Goal: Information Seeking & Learning: Learn about a topic

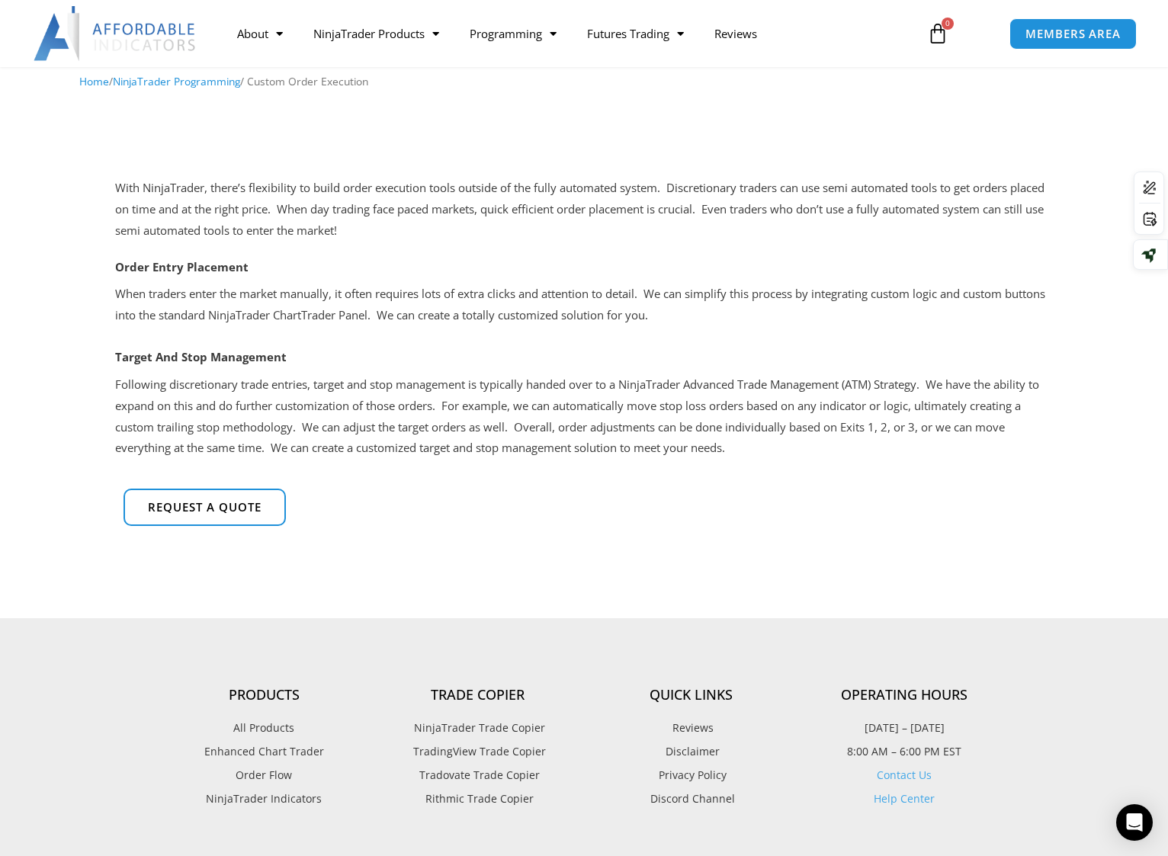
scroll to position [76, 0]
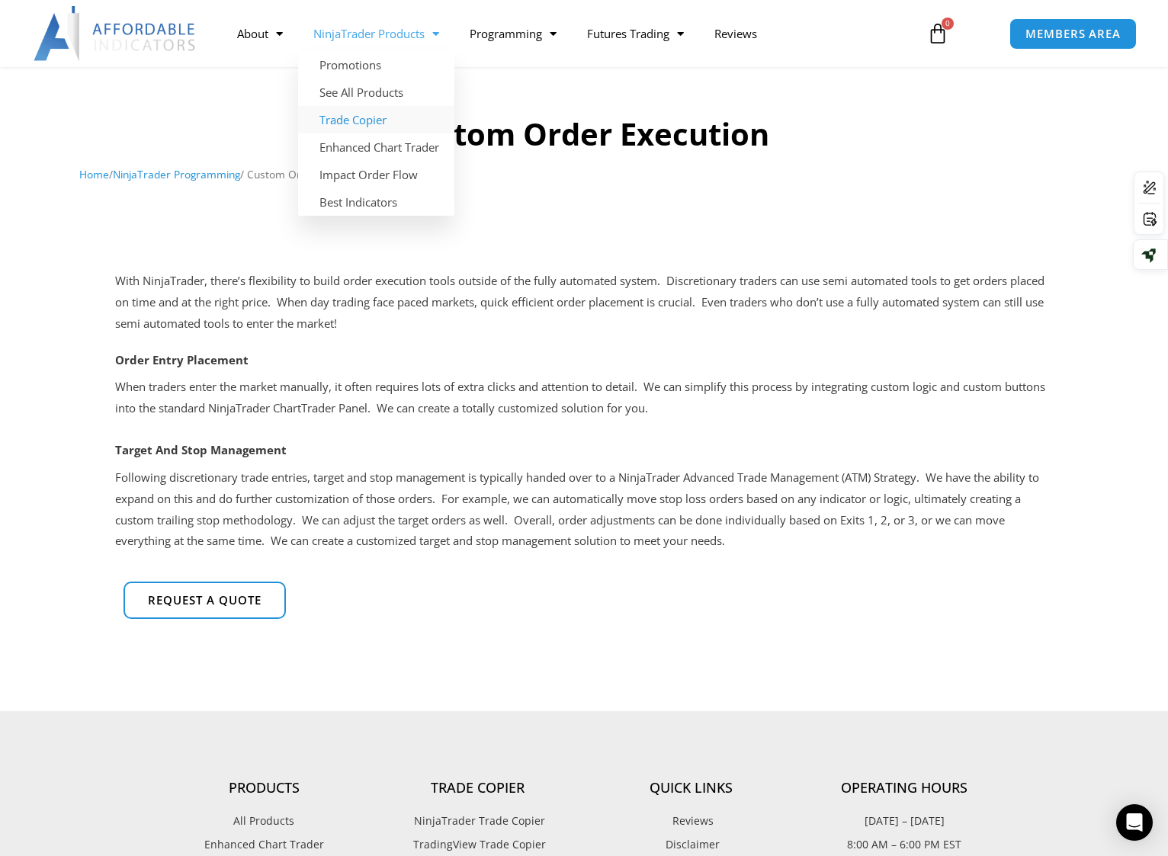
click at [359, 121] on link "Trade Copier" at bounding box center [376, 119] width 156 height 27
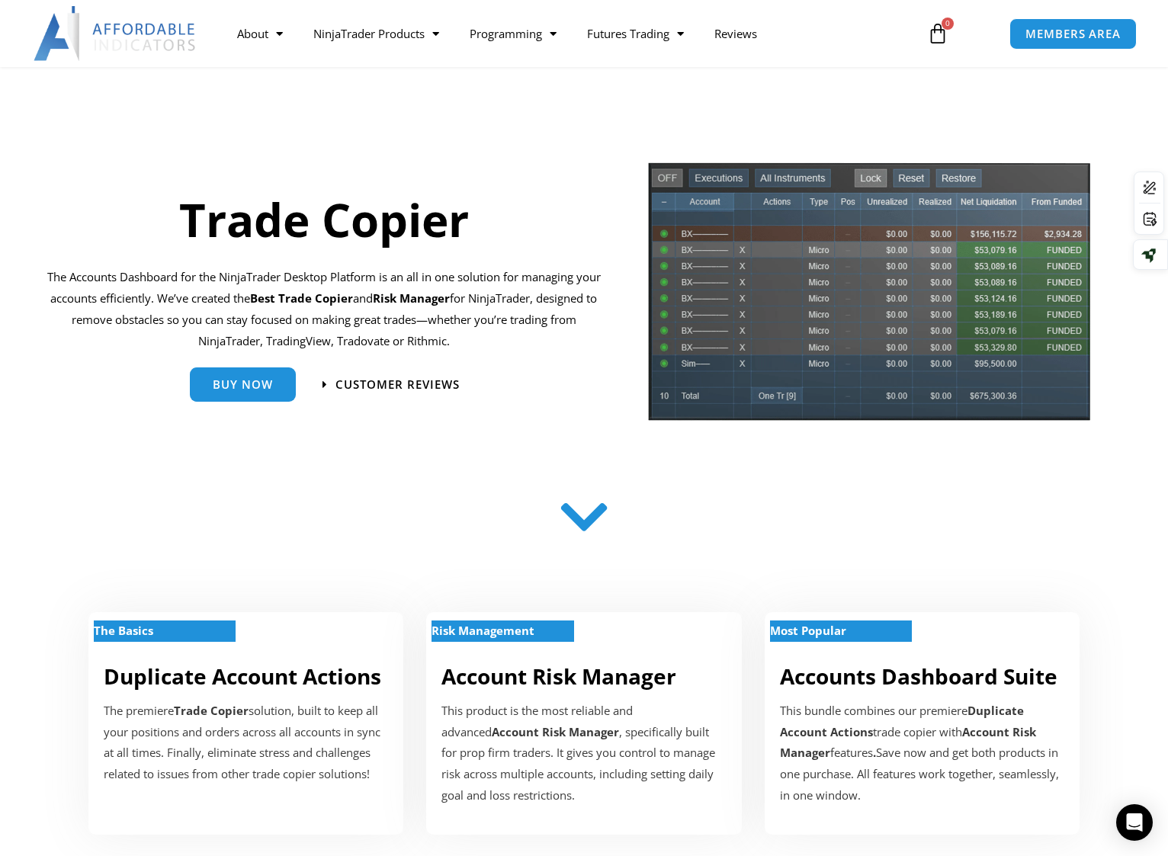
scroll to position [76, 0]
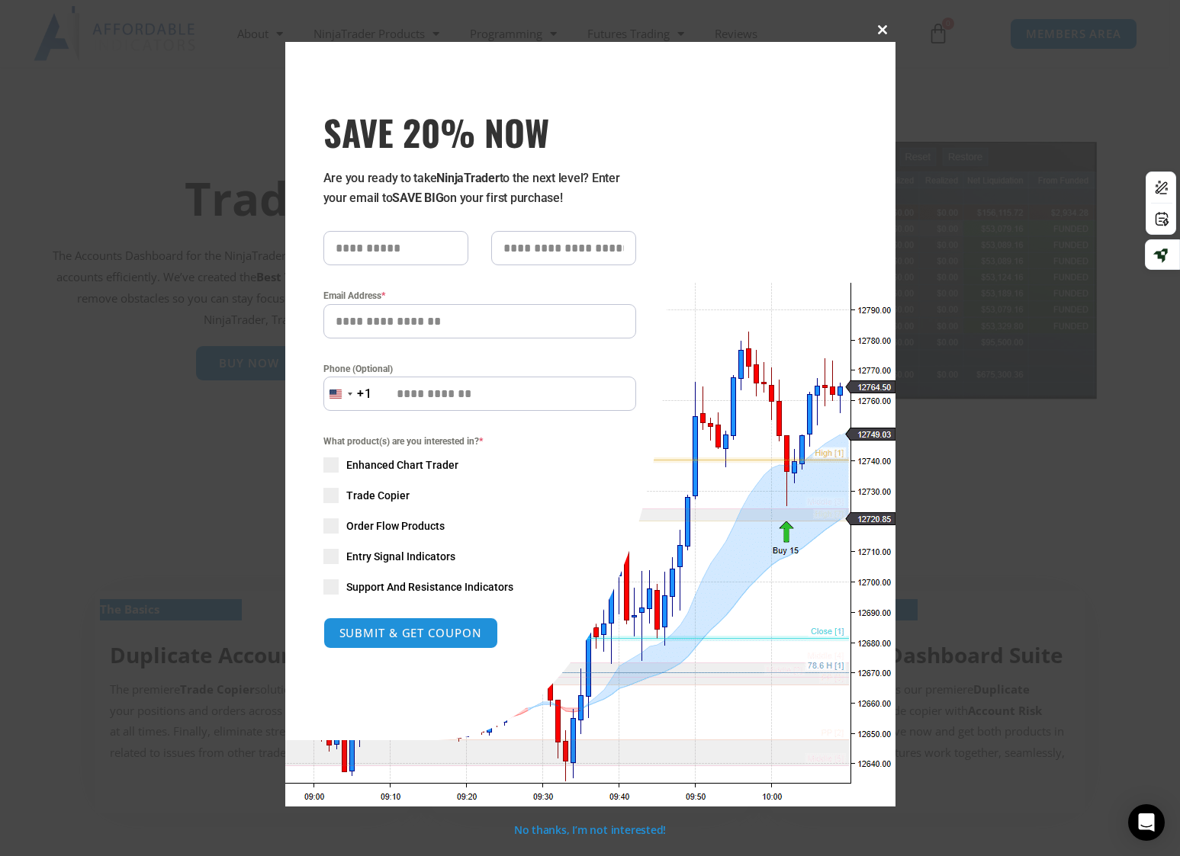
click at [891, 27] on span "SAVE 20% NOW popup" at bounding box center [883, 29] width 24 height 9
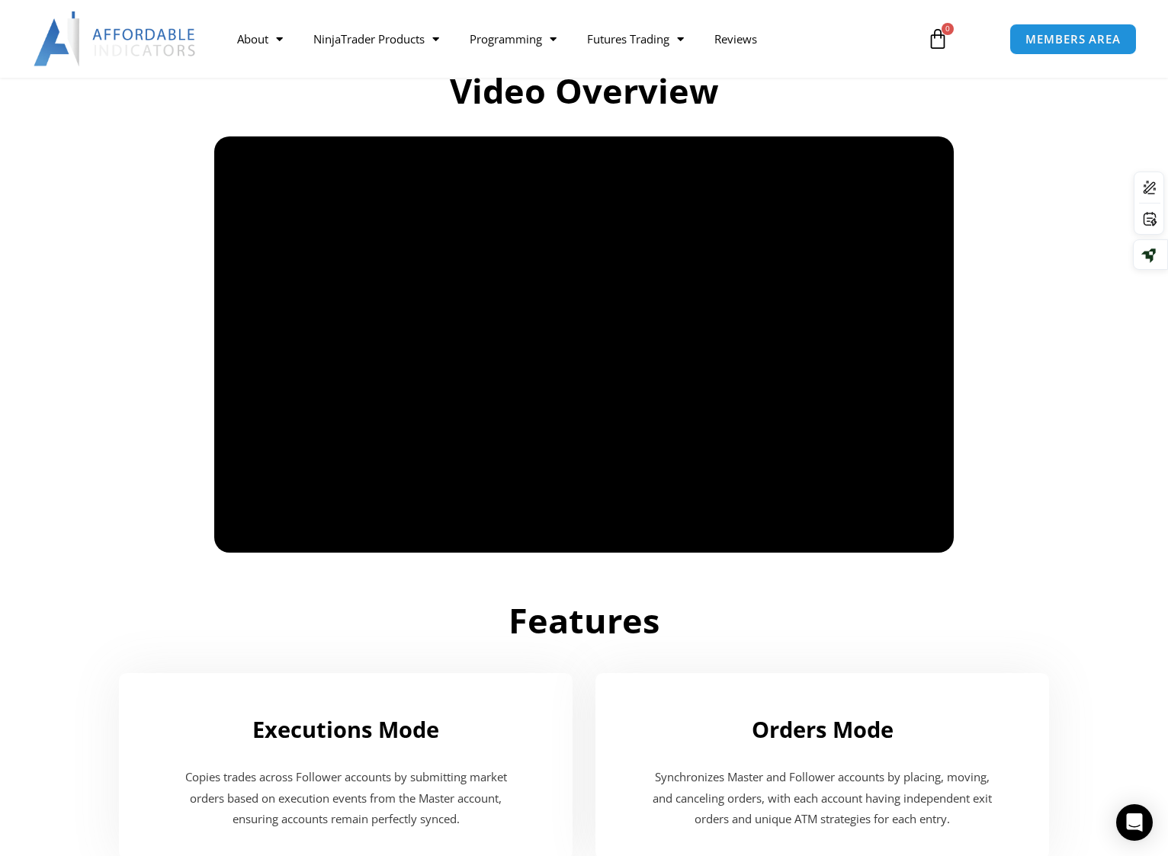
scroll to position [1068, 0]
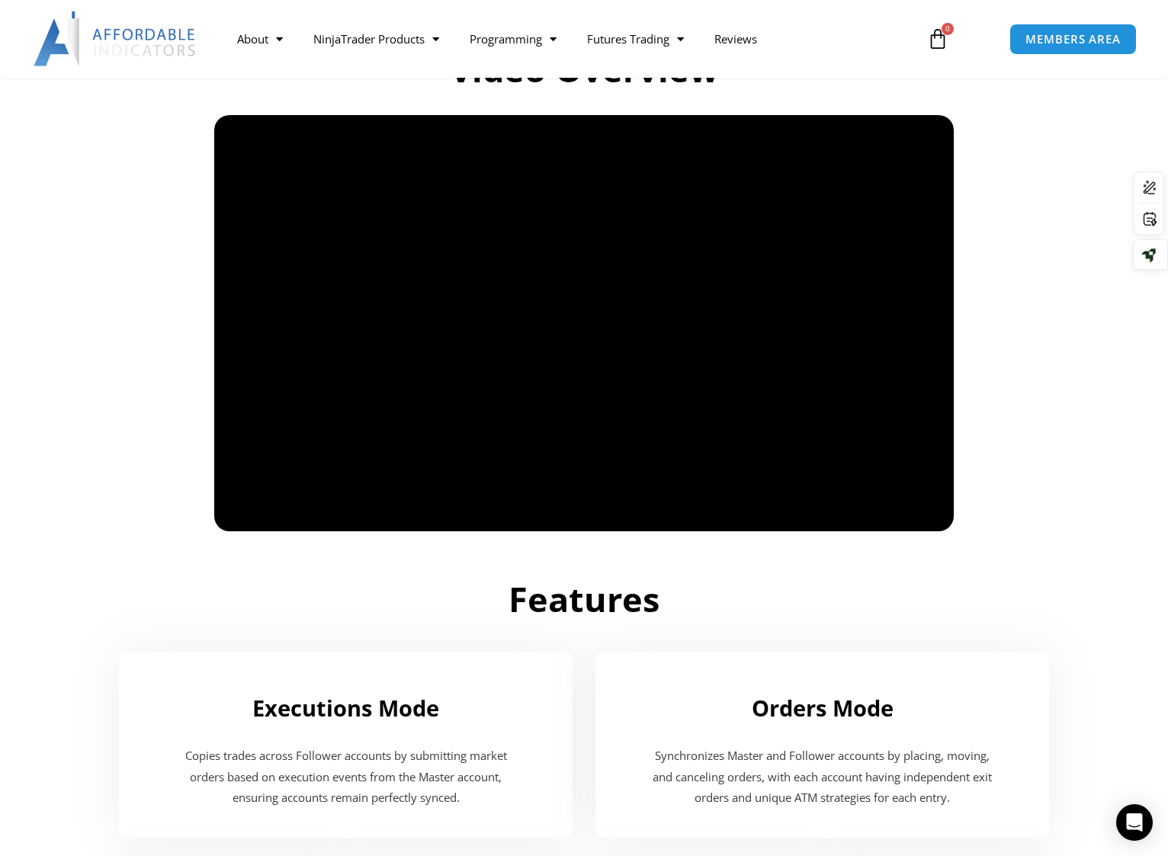
click at [277, 560] on div "Features" at bounding box center [584, 588] width 854 height 83
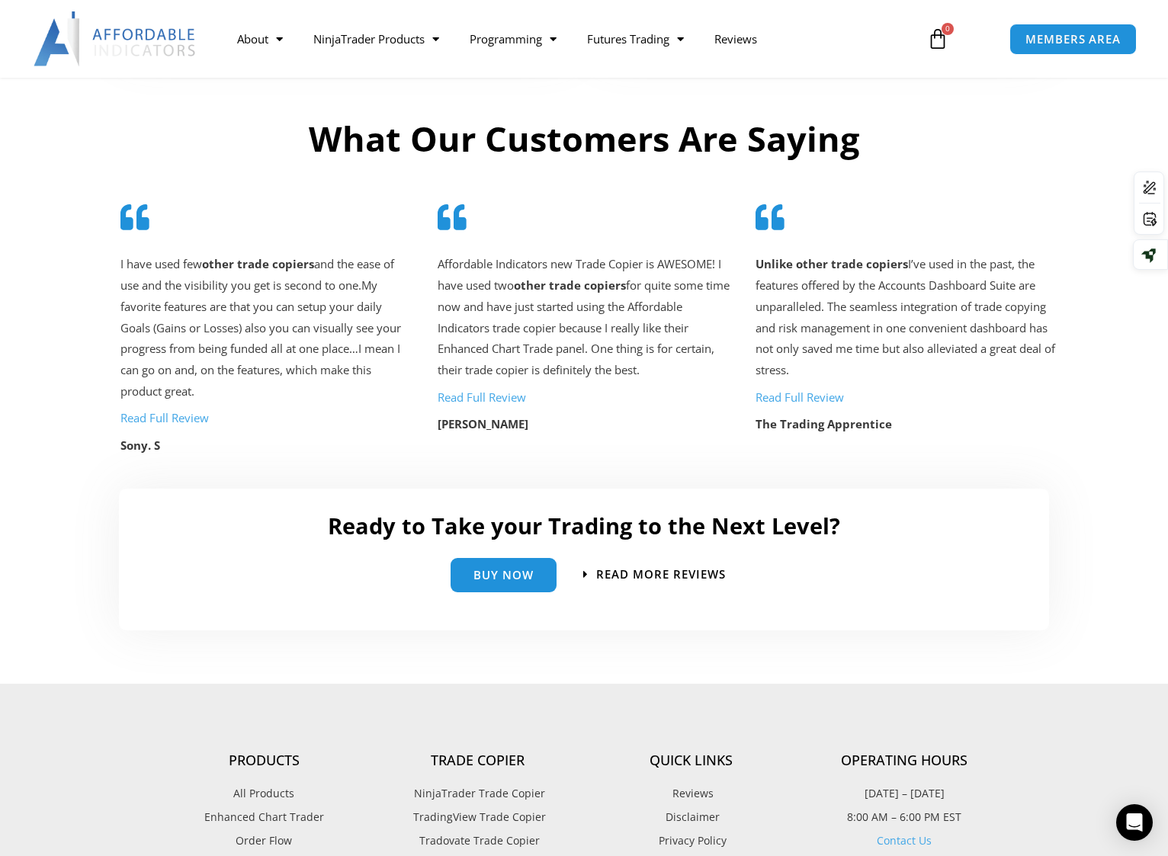
scroll to position [3065, 0]
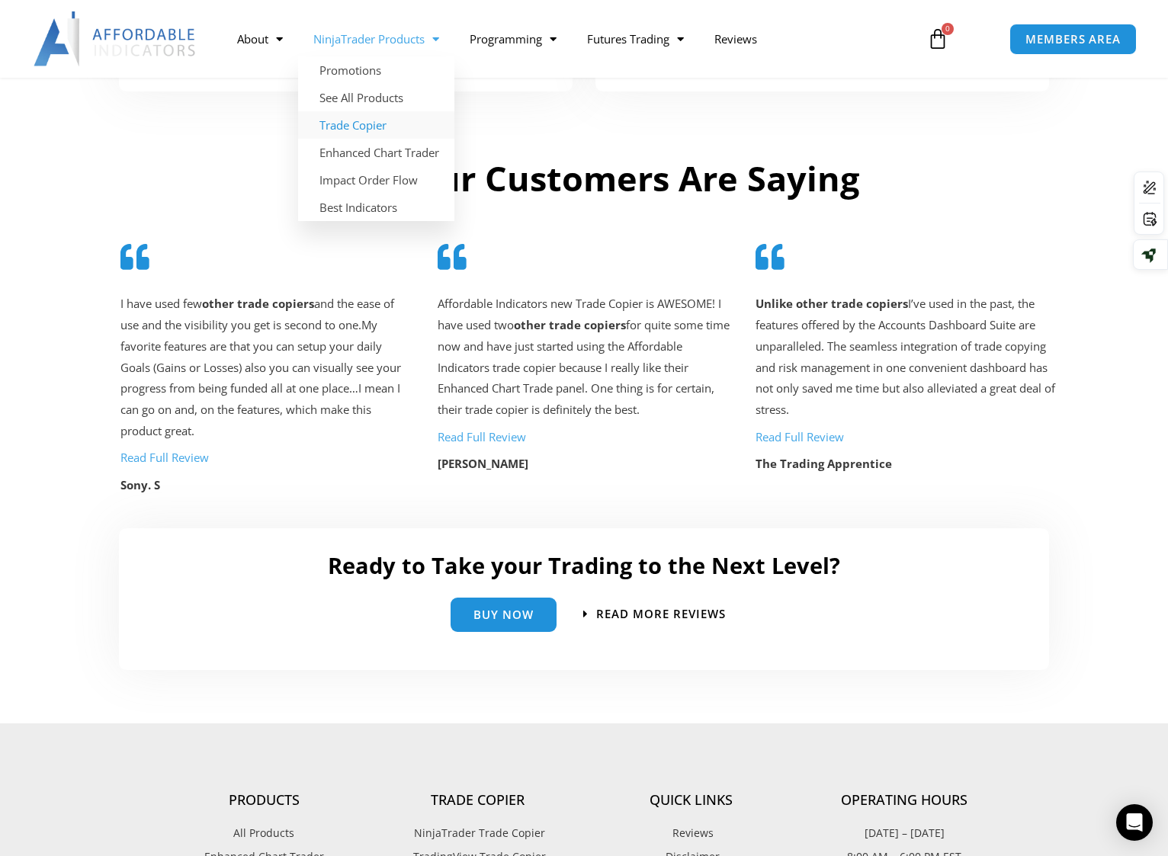
click at [374, 44] on link "NinjaTrader Products" at bounding box center [376, 38] width 156 height 35
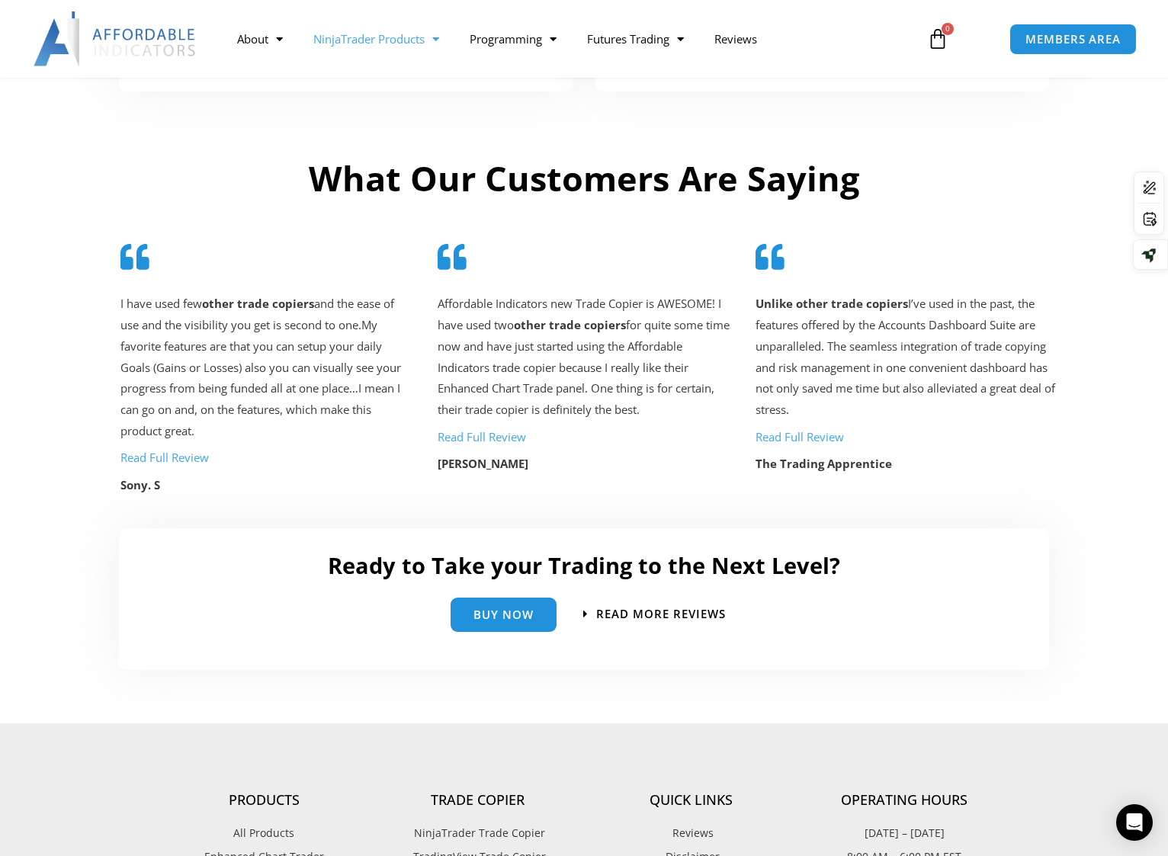
click at [374, 44] on link "NinjaTrader Products" at bounding box center [376, 38] width 156 height 35
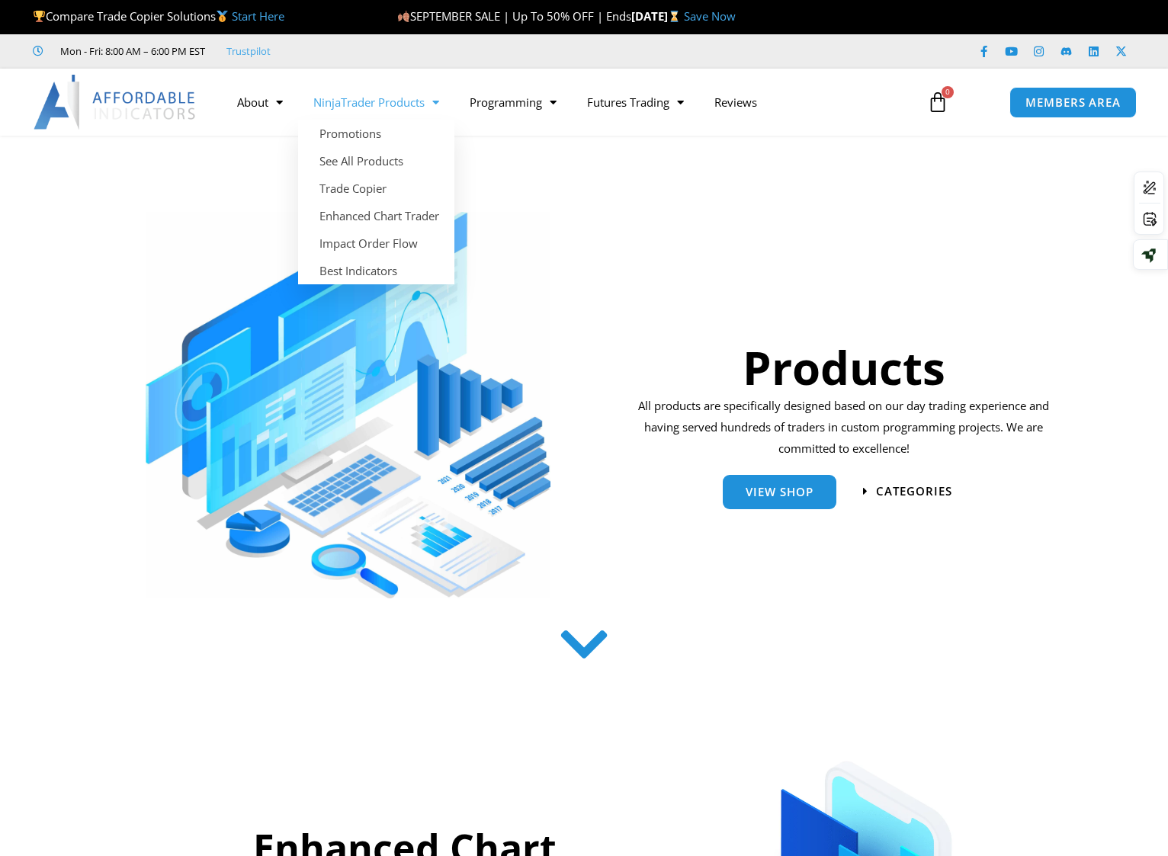
click at [367, 106] on link "NinjaTrader Products" at bounding box center [376, 102] width 156 height 35
click at [388, 220] on link "Enhanced Chart Trader" at bounding box center [376, 215] width 156 height 27
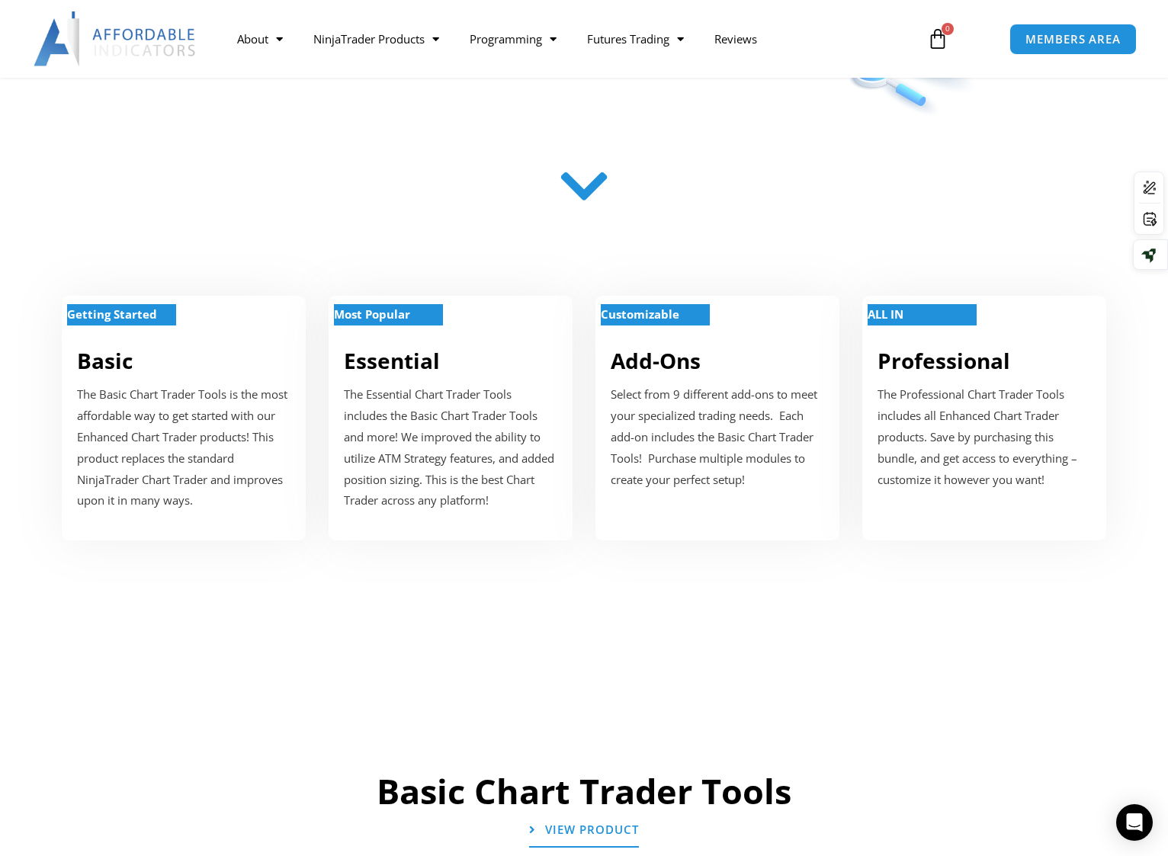
scroll to position [458, 0]
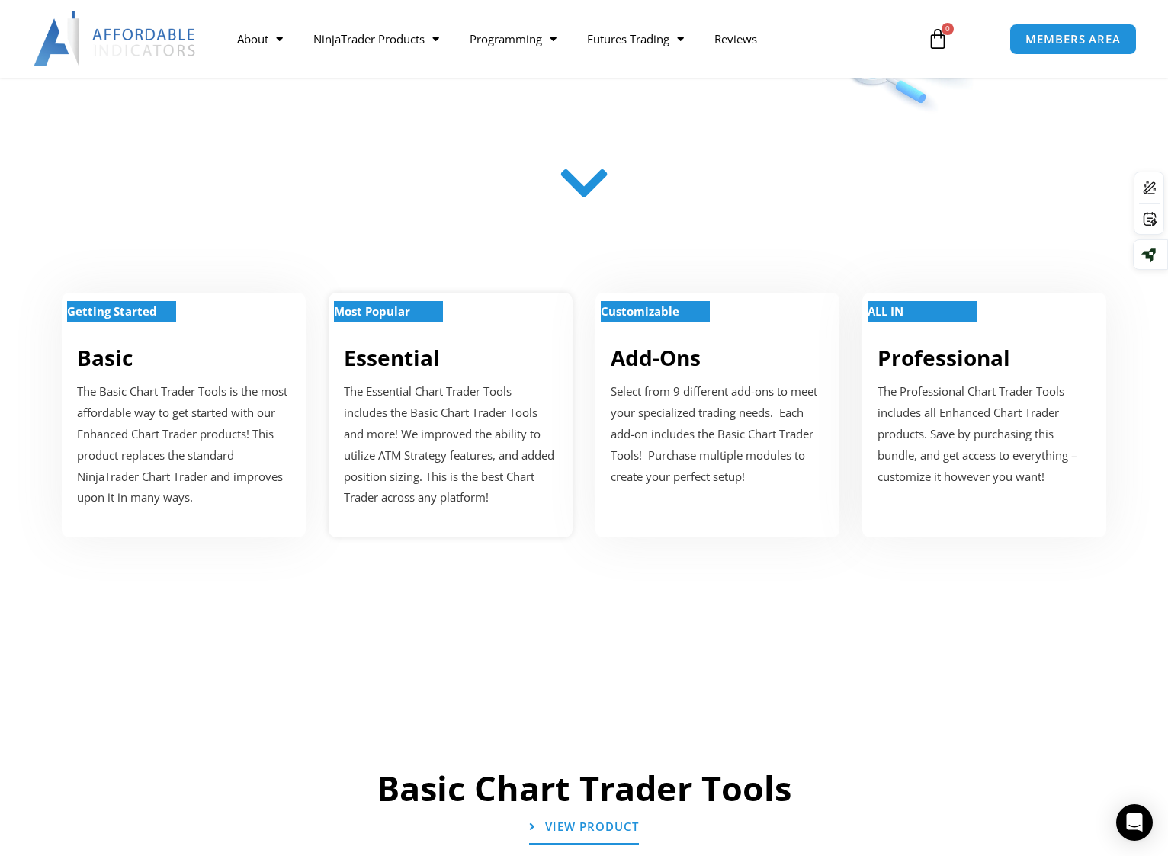
click at [391, 355] on link "Essential" at bounding box center [392, 357] width 96 height 29
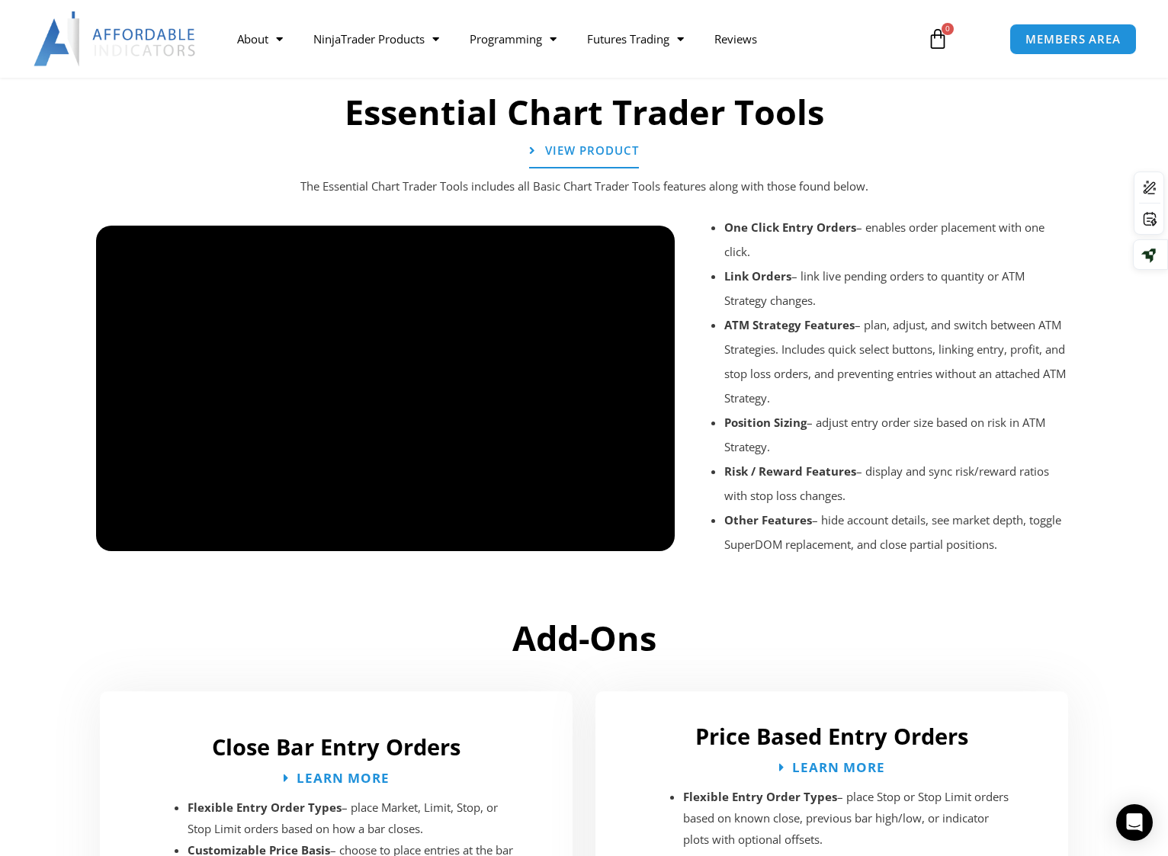
scroll to position [1672, 0]
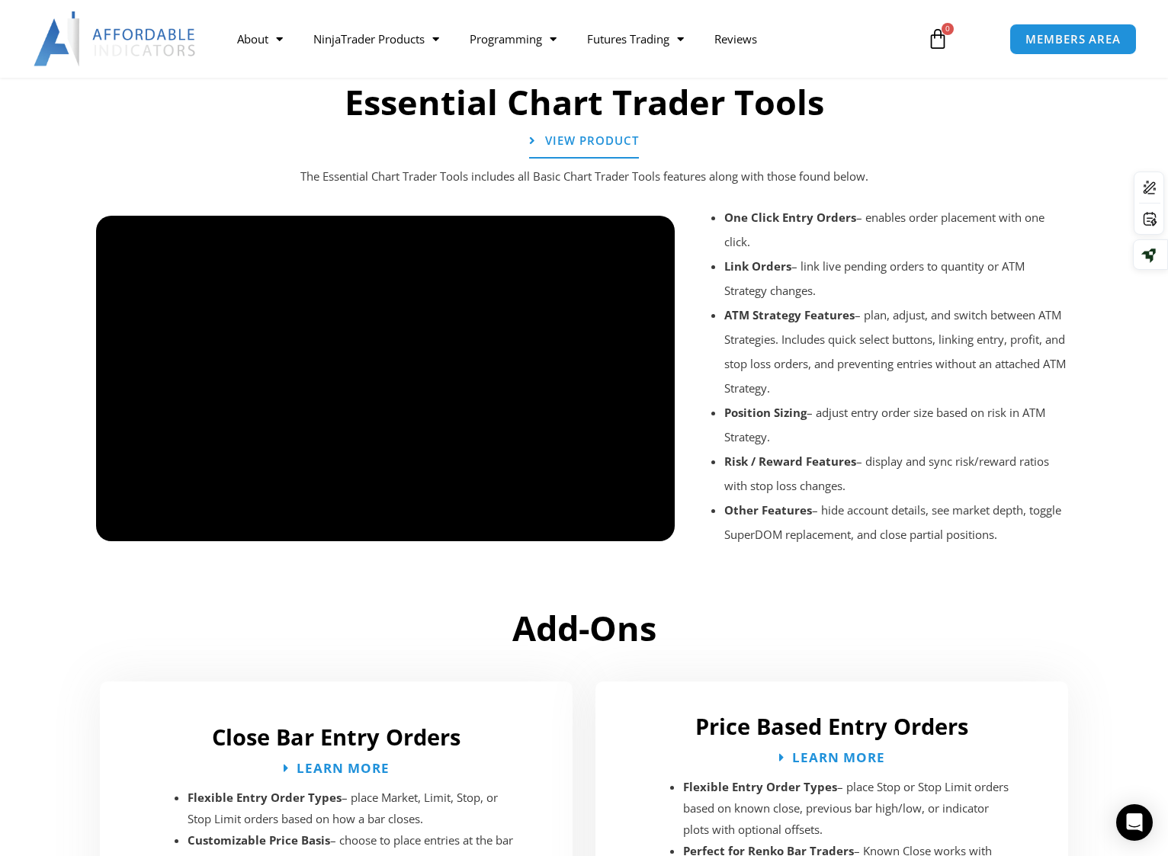
click at [604, 525] on div at bounding box center [385, 555] width 579 height 72
click at [611, 527] on div at bounding box center [385, 555] width 579 height 72
click at [608, 526] on div at bounding box center [385, 555] width 579 height 72
click at [608, 528] on div at bounding box center [385, 555] width 579 height 72
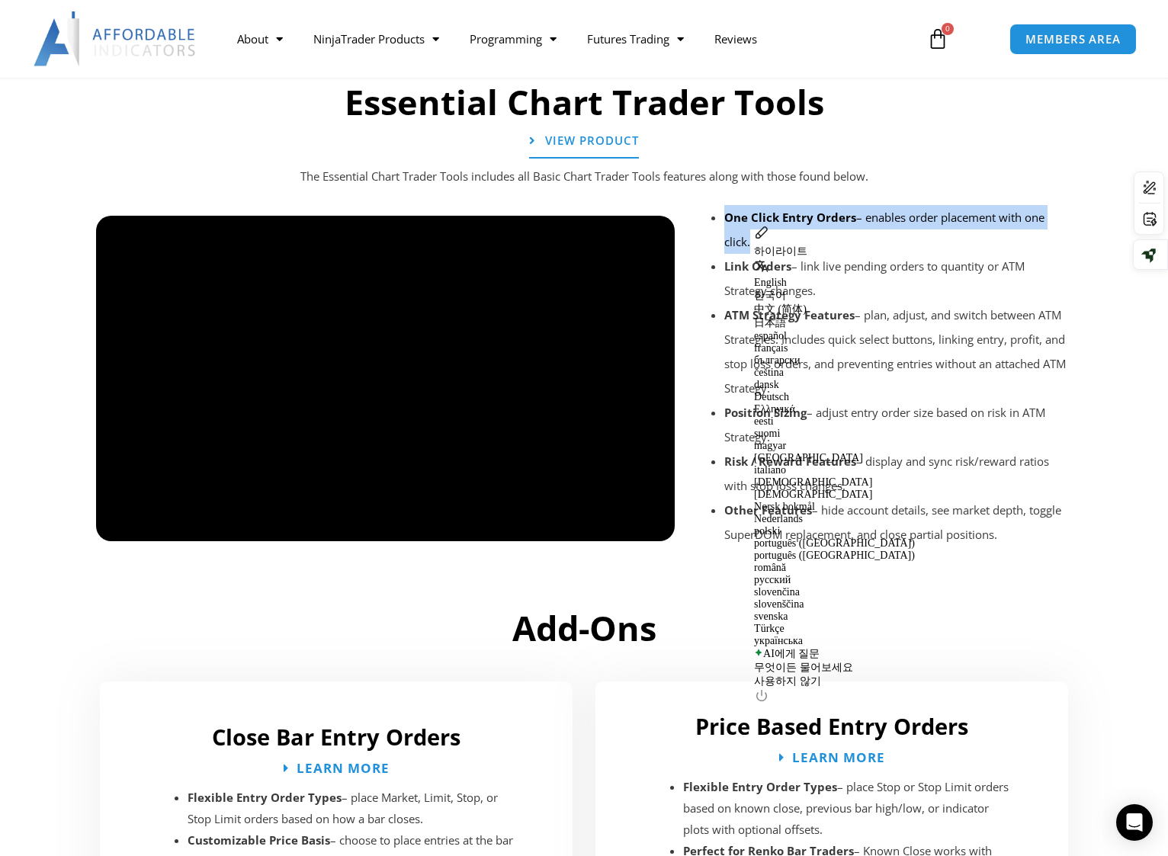
click at [608, 528] on div at bounding box center [385, 555] width 579 height 72
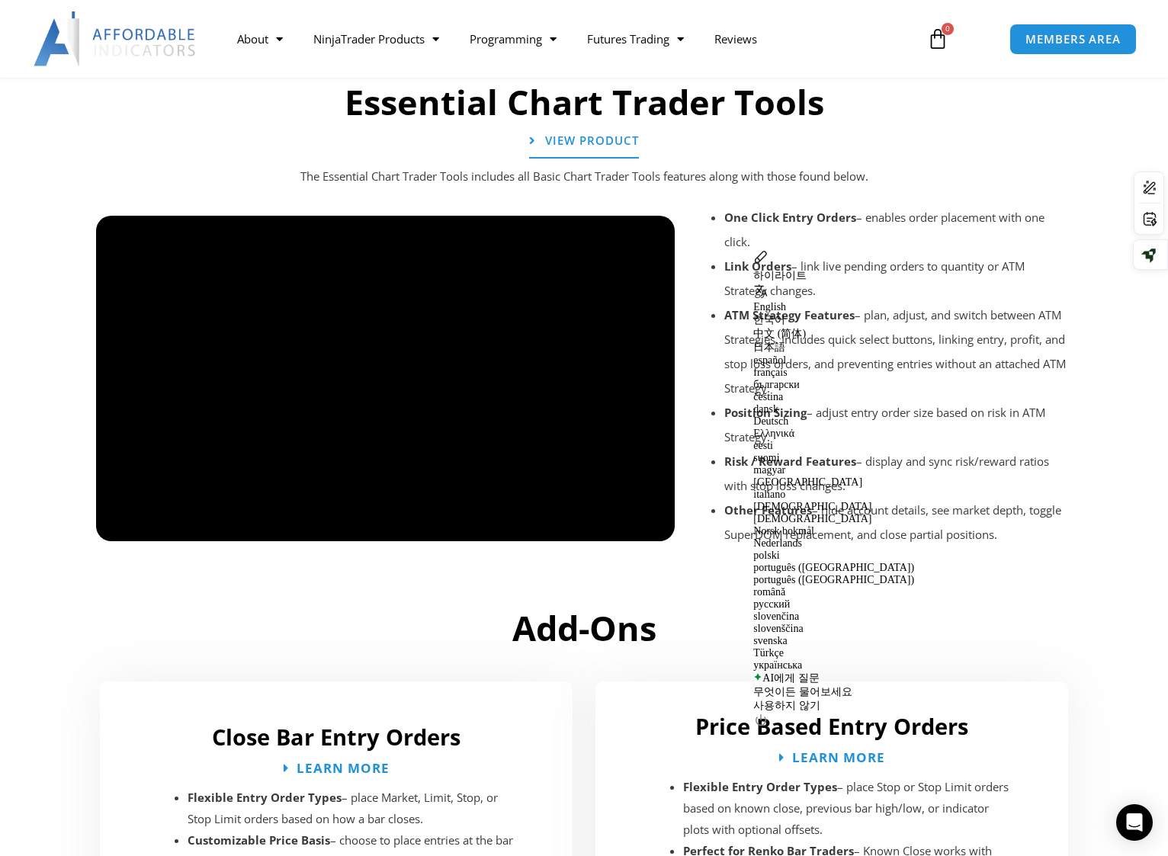
click at [122, 526] on div at bounding box center [385, 555] width 579 height 72
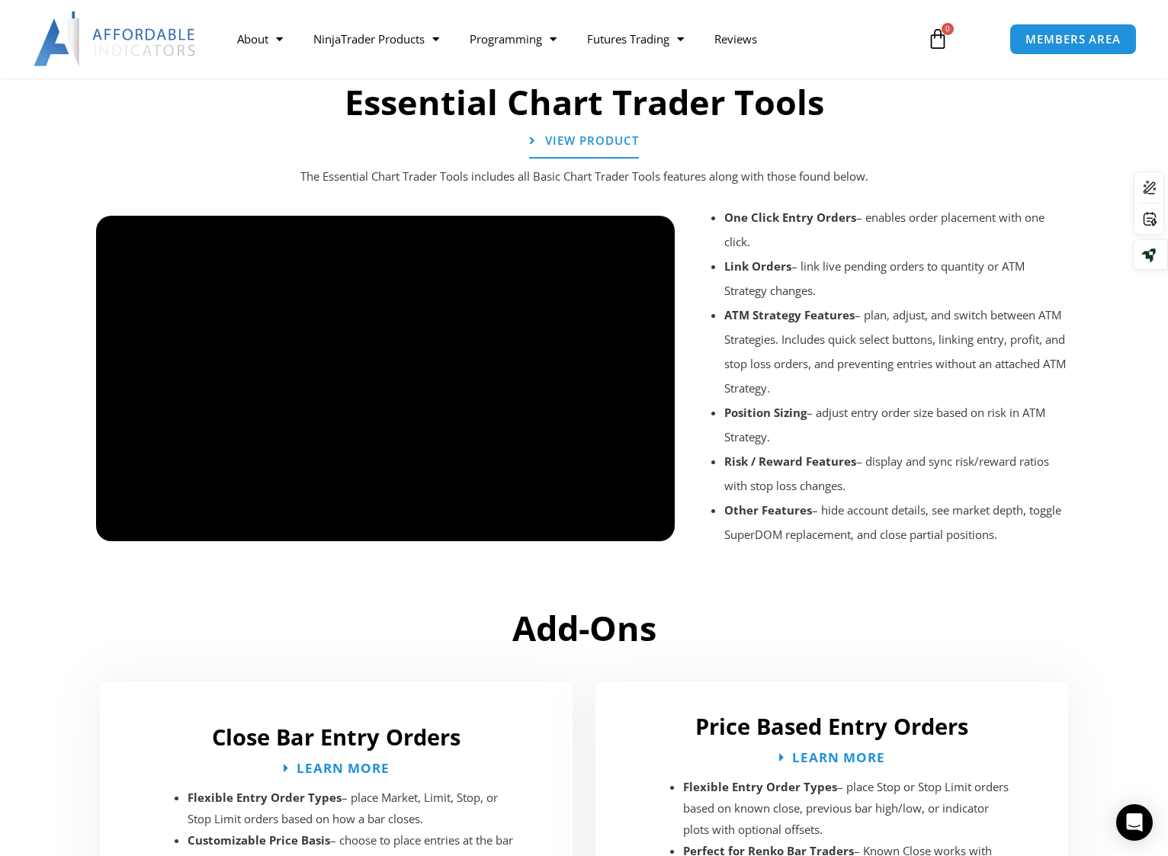
click at [122, 526] on div at bounding box center [385, 555] width 579 height 72
